Goal: Information Seeking & Learning: Learn about a topic

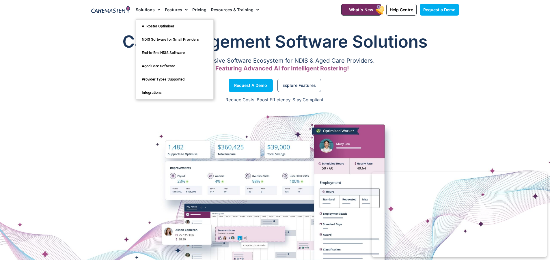
click at [118, 13] on img at bounding box center [110, 9] width 39 height 9
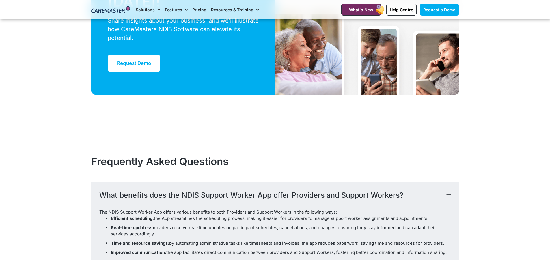
scroll to position [1558, 0]
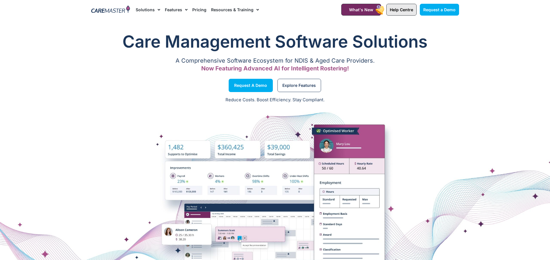
click at [398, 9] on span "Help Centre" at bounding box center [400, 9] width 23 height 5
click at [256, 85] on span "Request a Demo" at bounding box center [250, 85] width 33 height 3
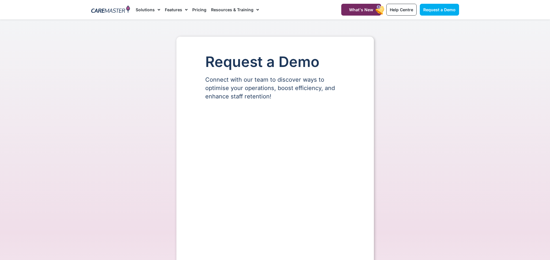
select select "**"
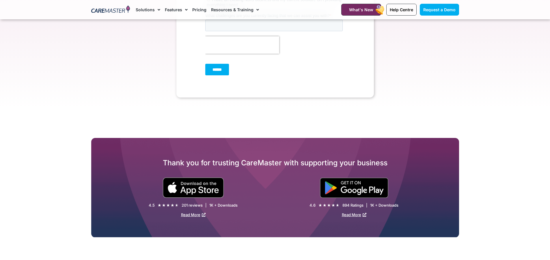
scroll to position [375, 0]
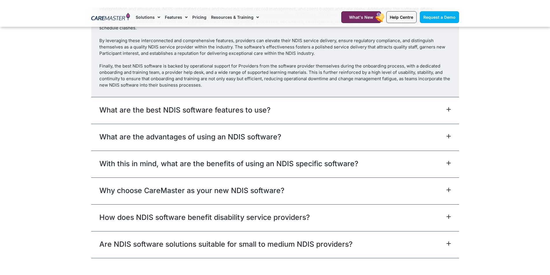
scroll to position [3283, 0]
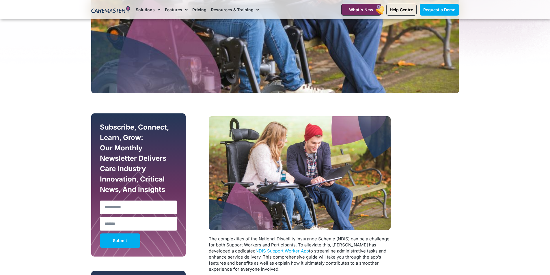
scroll to position [462, 0]
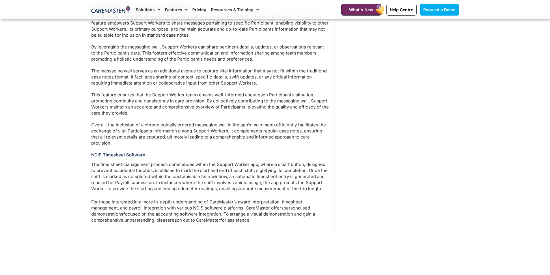
scroll to position [837, 0]
